Goal: Task Accomplishment & Management: Use online tool/utility

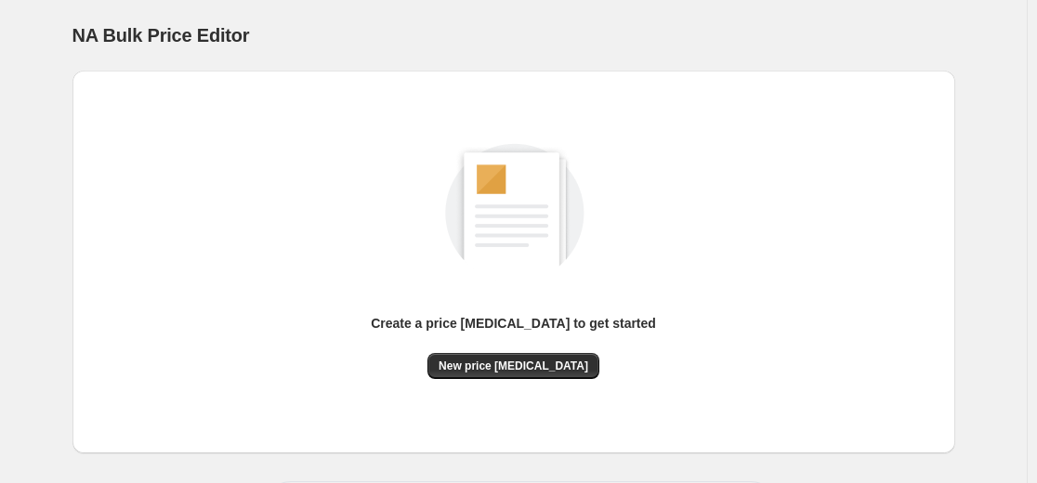
click at [348, 287] on div "Create a price [MEDICAL_DATA] to get started New price [MEDICAL_DATA]" at bounding box center [513, 241] width 853 height 275
click at [525, 376] on button "New price [MEDICAL_DATA]" at bounding box center [513, 366] width 172 height 26
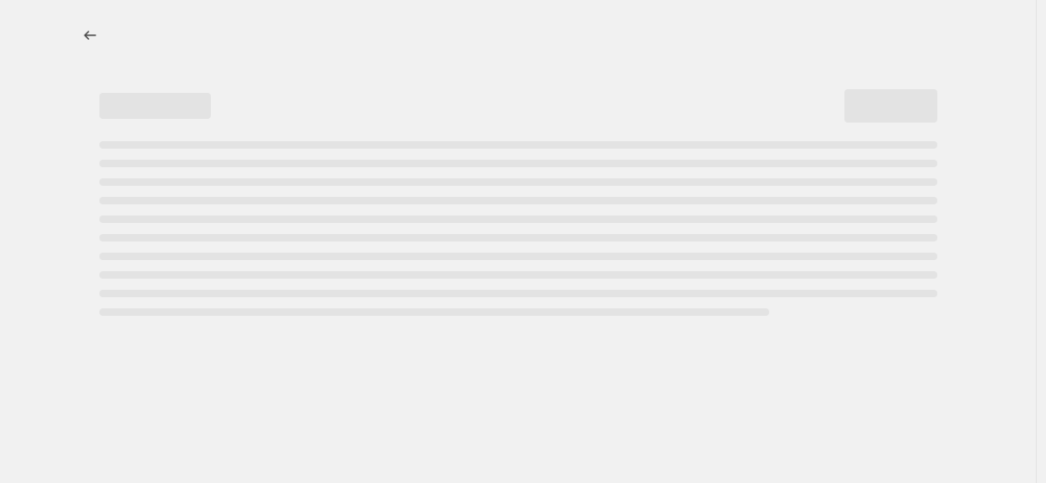
select select "percentage"
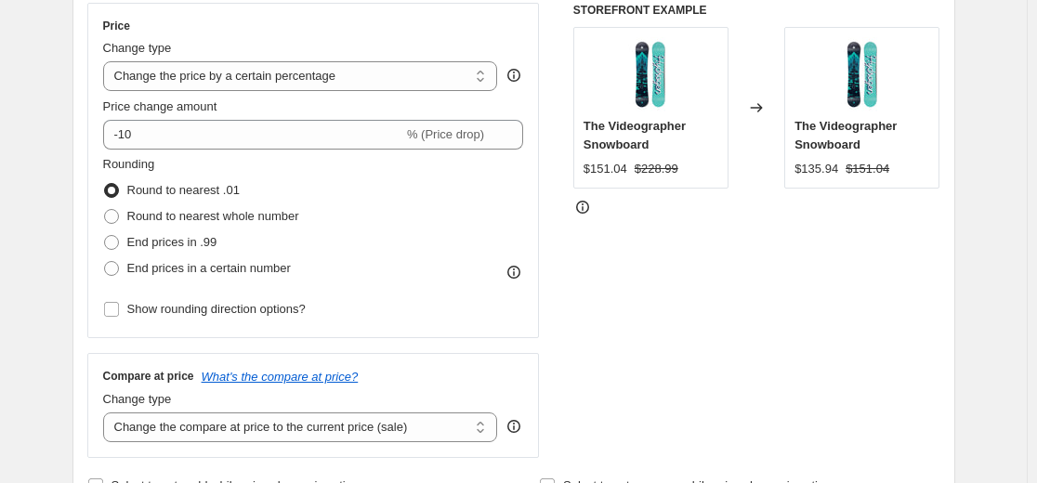
scroll to position [372, 0]
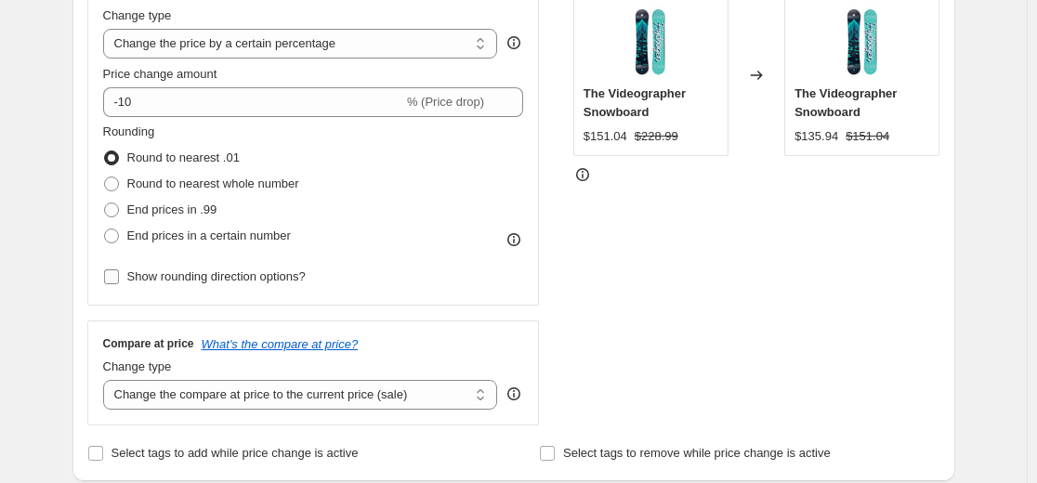
click at [140, 283] on span "Show rounding direction options?" at bounding box center [216, 276] width 178 height 14
click at [119, 284] on input "Show rounding direction options?" at bounding box center [111, 276] width 15 height 15
checkbox input "true"
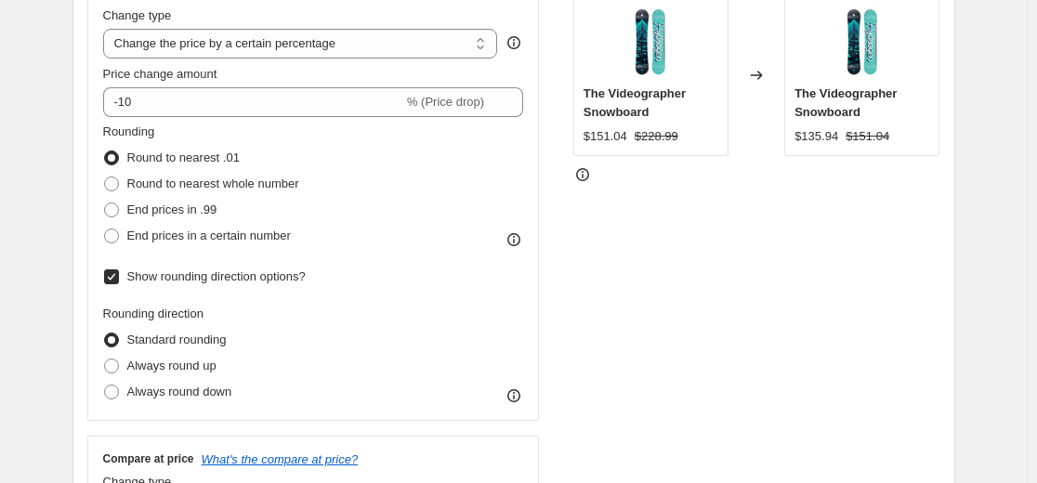
copy span "Standard rounding"
drag, startPoint x: 246, startPoint y: 340, endPoint x: 130, endPoint y: 343, distance: 116.2
click at [130, 343] on div "Rounding direction Standard rounding Always round up Always round down" at bounding box center [313, 355] width 421 height 100
copy label "Always round up"
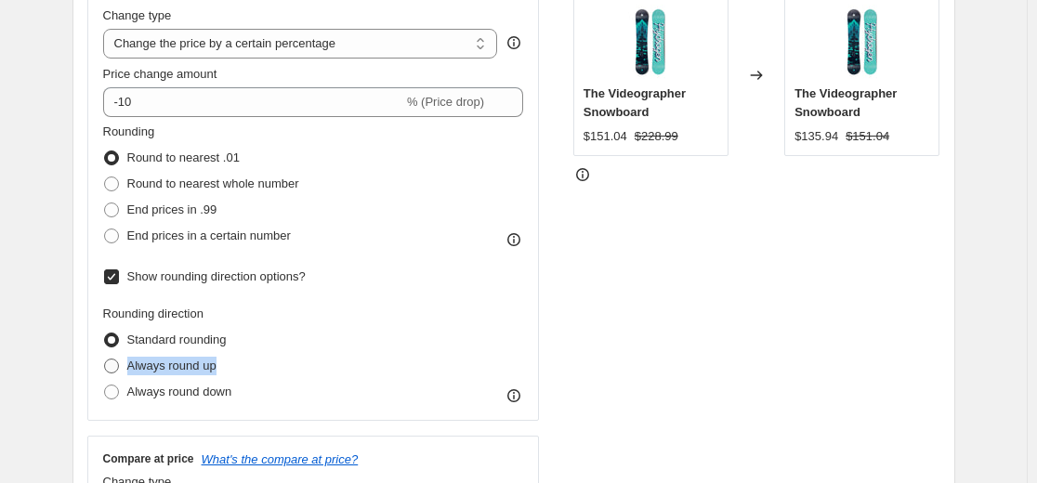
drag, startPoint x: 233, startPoint y: 369, endPoint x: 126, endPoint y: 369, distance: 106.8
click at [126, 369] on div "Always round up" at bounding box center [167, 366] width 129 height 26
copy span "Always round down"
drag, startPoint x: 251, startPoint y: 397, endPoint x: 129, endPoint y: 396, distance: 121.7
click at [129, 396] on div "Rounding direction Standard rounding Always round up Always round down" at bounding box center [313, 355] width 421 height 100
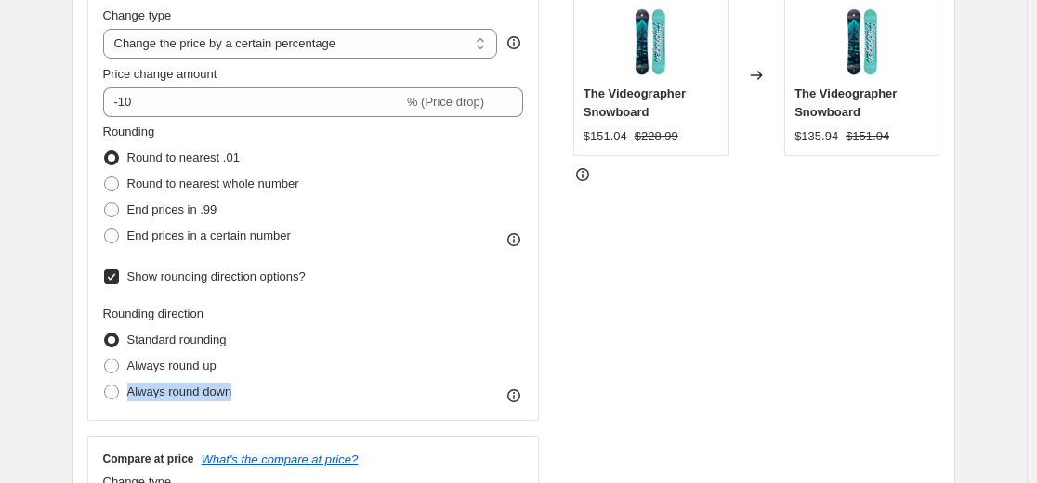
click at [677, 322] on div "STOREFRONT EXAMPLE The Videographer Snowboard $151.04 $228.99 Changed to The Vi…" at bounding box center [756, 255] width 367 height 570
